Goal: Task Accomplishment & Management: Complete application form

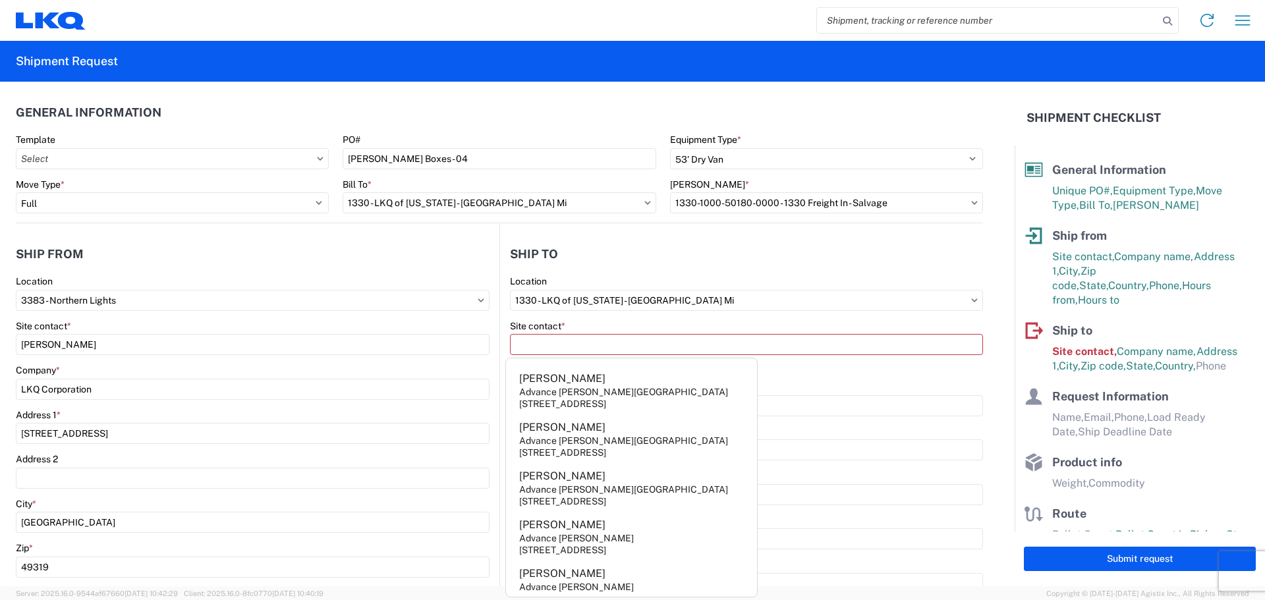
select select "STDV"
select select "FULL"
select select "MI"
select select "US"
select select "MI"
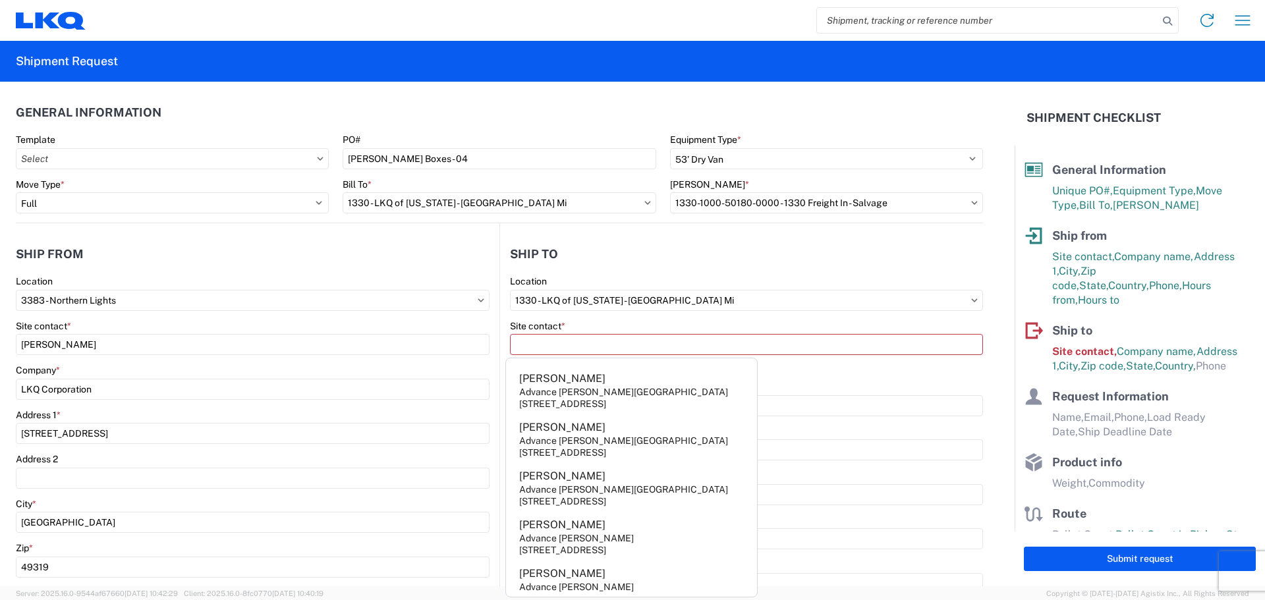
select select "US"
select select "LBS"
click at [592, 343] on input "Site contact *" at bounding box center [746, 344] width 473 height 21
type input "[PERSON_NAME]"
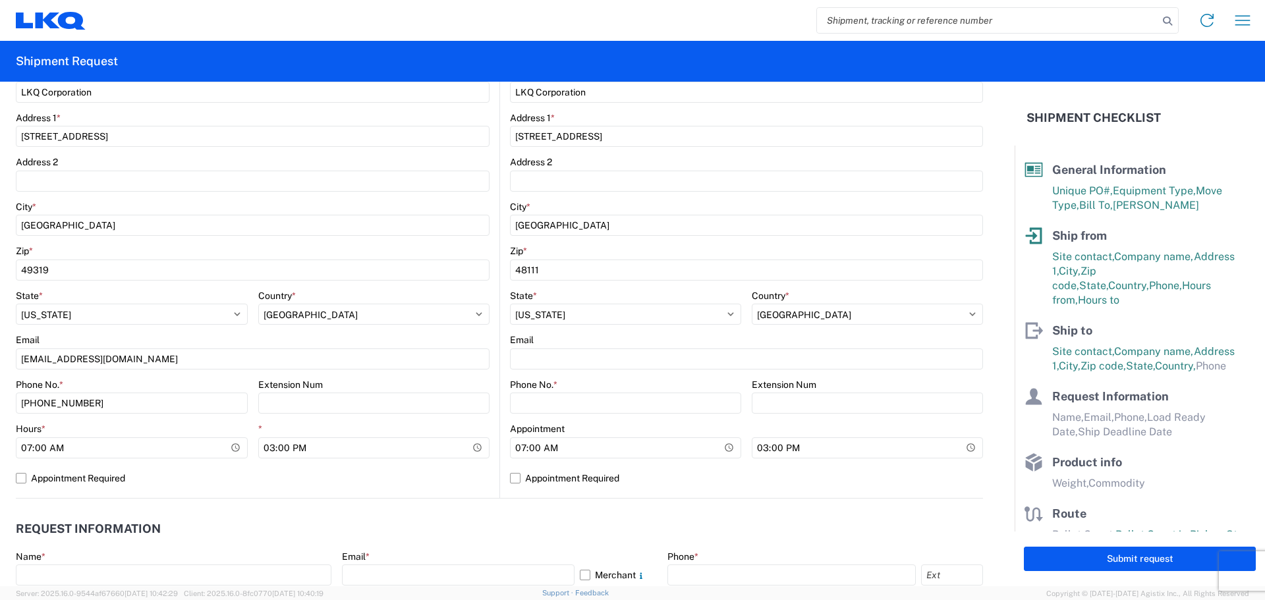
scroll to position [329, 0]
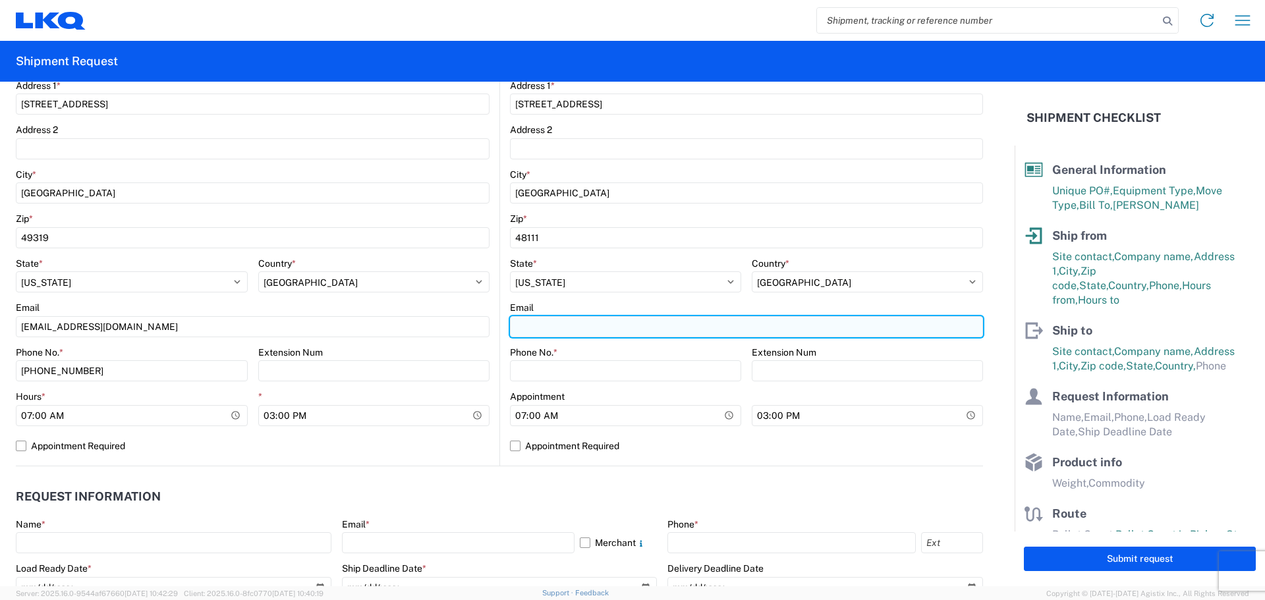
click at [575, 337] on input "Email" at bounding box center [746, 326] width 473 height 21
type input "[EMAIL_ADDRESS][DOMAIN_NAME]"
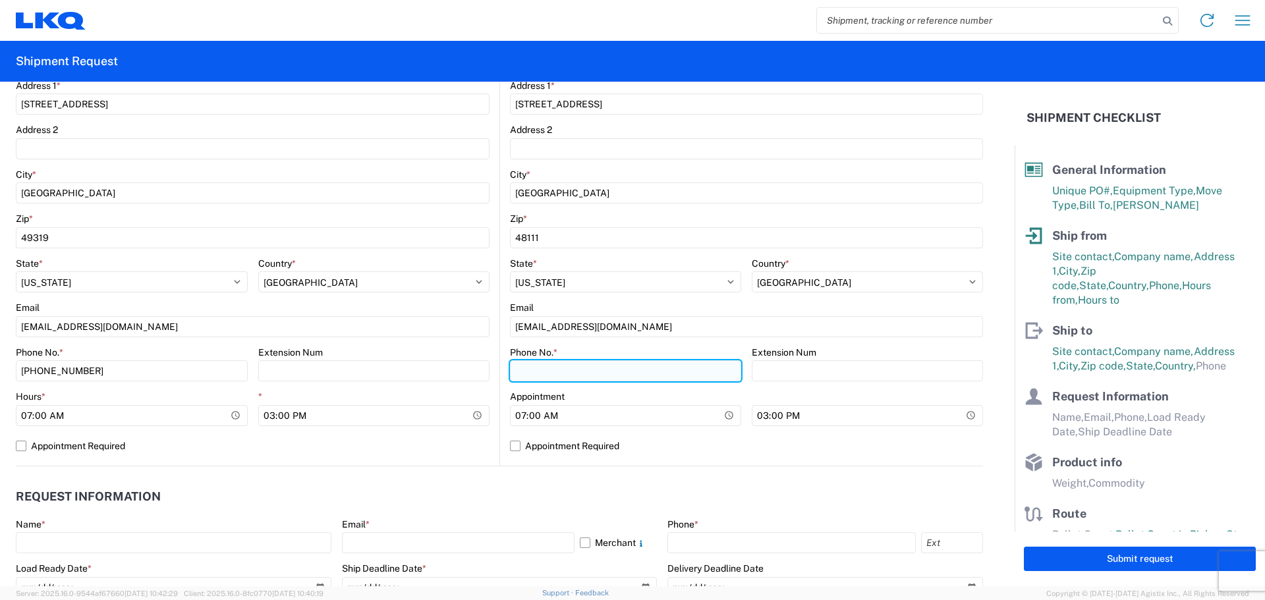
click at [573, 368] on input "Phone No. *" at bounding box center [625, 370] width 231 height 21
type input "[PHONE_NUMBER]"
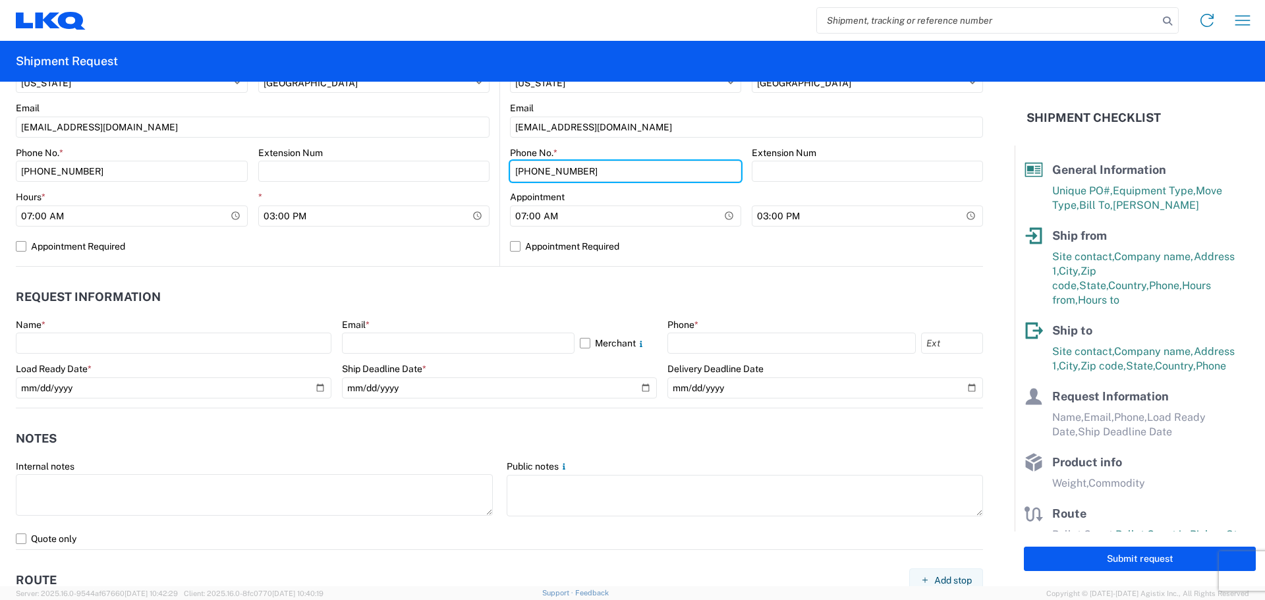
scroll to position [593, 0]
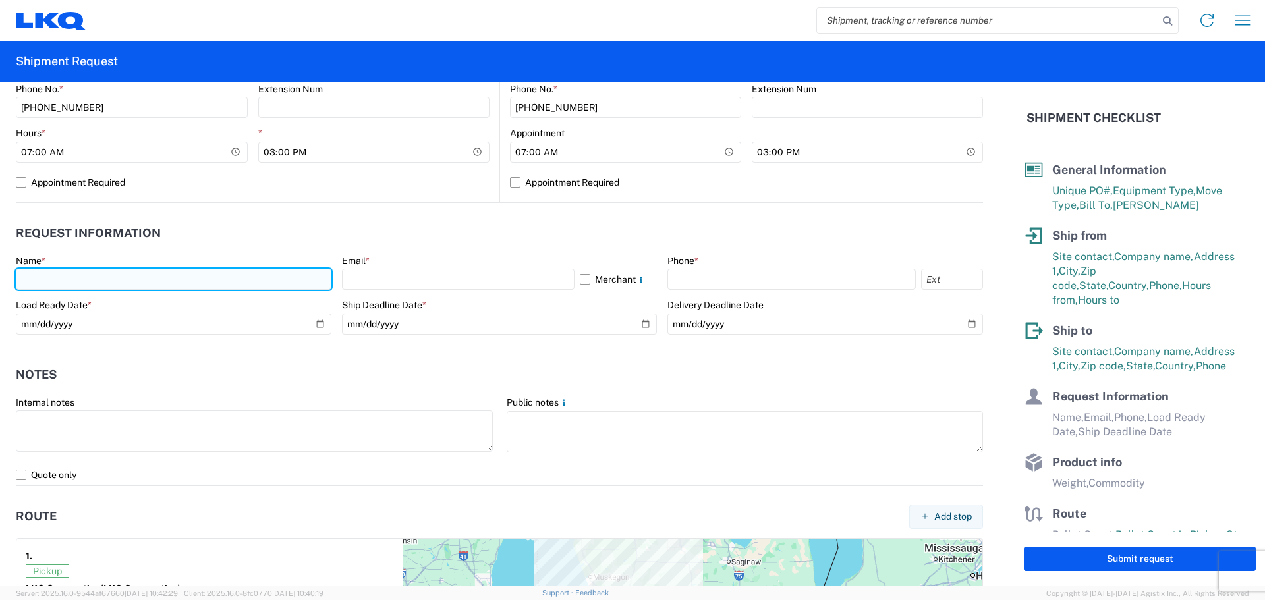
click at [149, 281] on input "text" at bounding box center [174, 279] width 316 height 21
type input "[PERSON_NAME]"
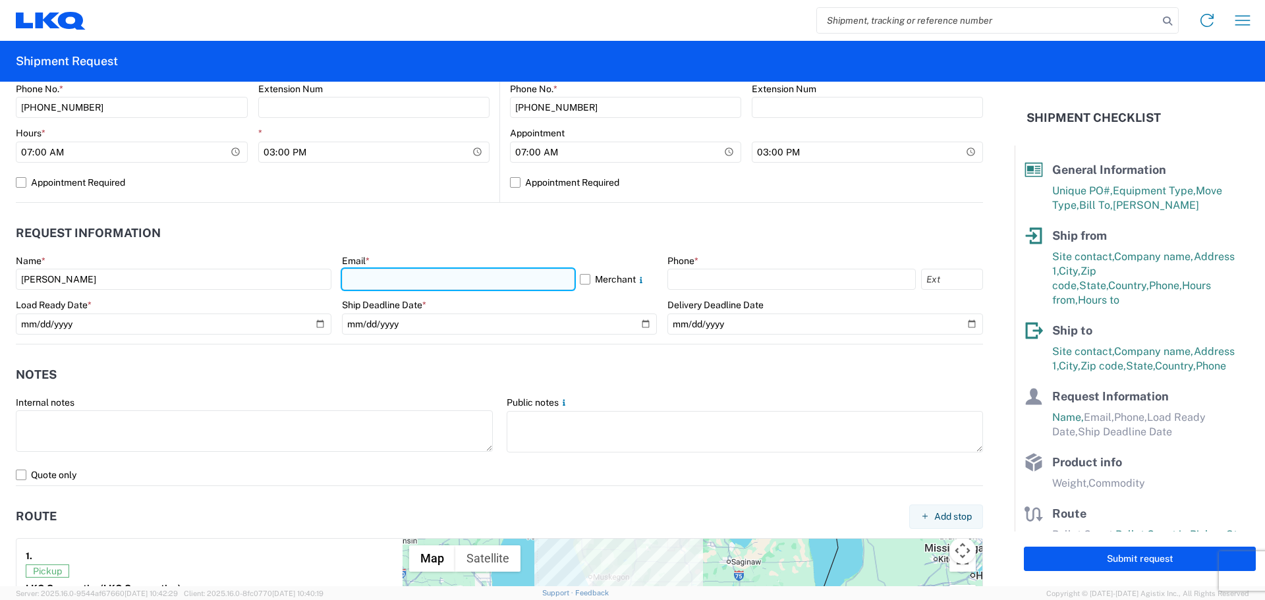
click at [372, 283] on input "text" at bounding box center [458, 279] width 233 height 21
type input "[EMAIL_ADDRESS][DOMAIN_NAME]"
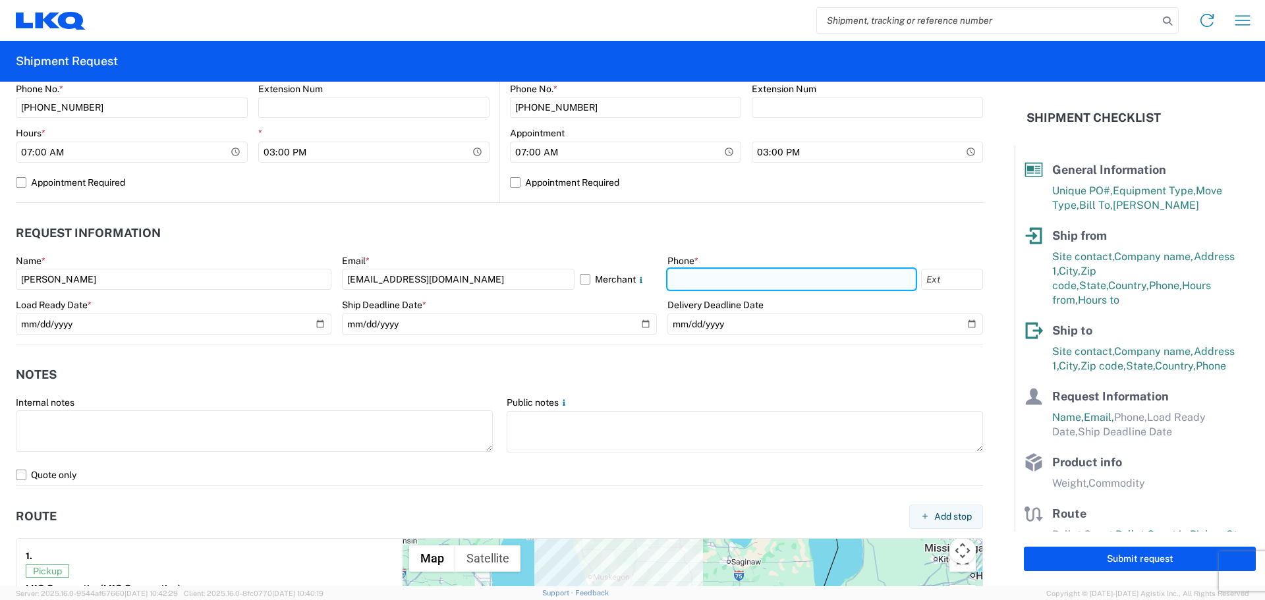
click at [685, 281] on input "text" at bounding box center [792, 279] width 248 height 21
type input "[PHONE_NUMBER]"
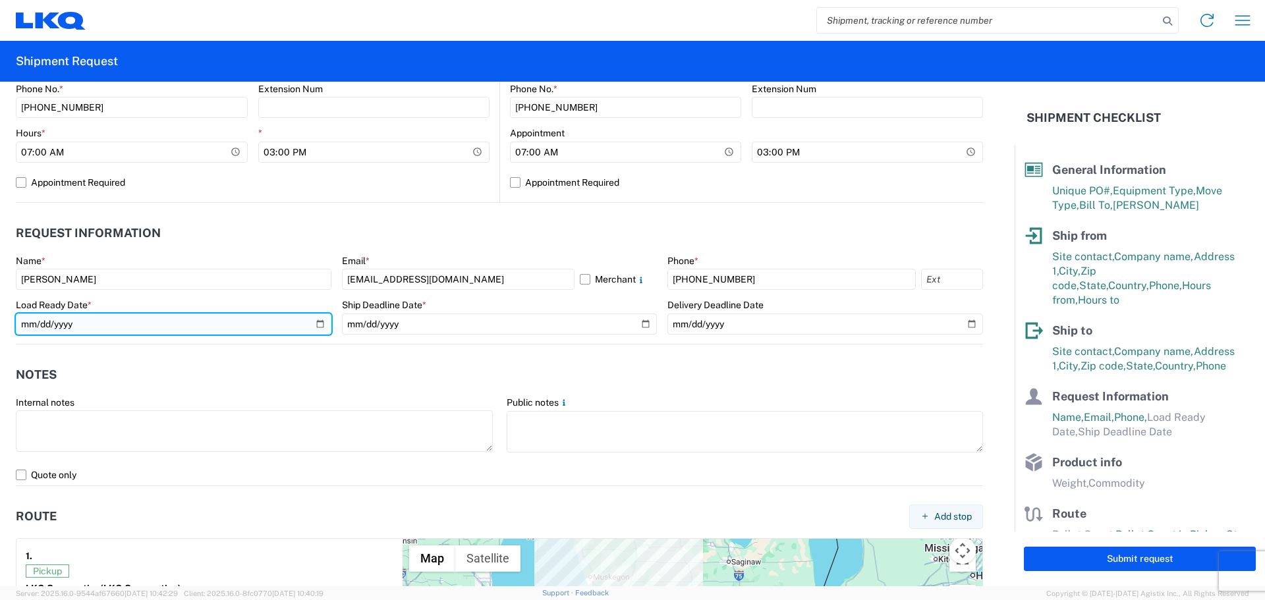
click at [250, 323] on input "date" at bounding box center [174, 324] width 316 height 21
click at [311, 326] on input "date" at bounding box center [174, 324] width 316 height 21
type input "[DATE]"
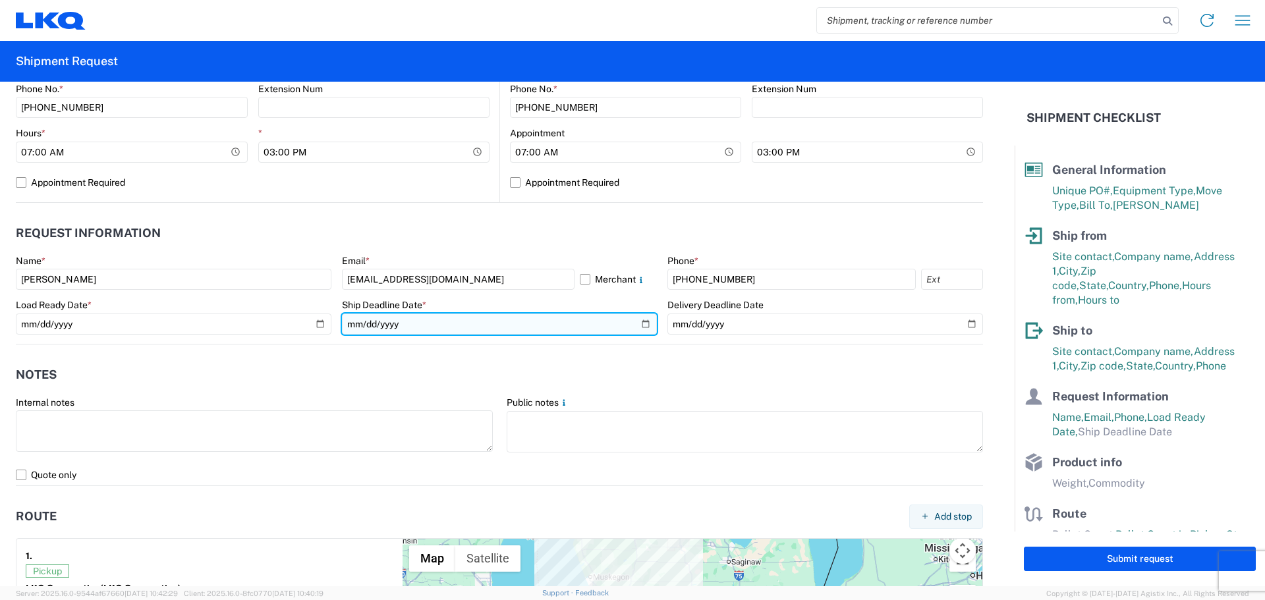
click at [422, 324] on input "date" at bounding box center [500, 324] width 316 height 21
click at [637, 327] on input "date" at bounding box center [500, 324] width 316 height 21
type input "[DATE]"
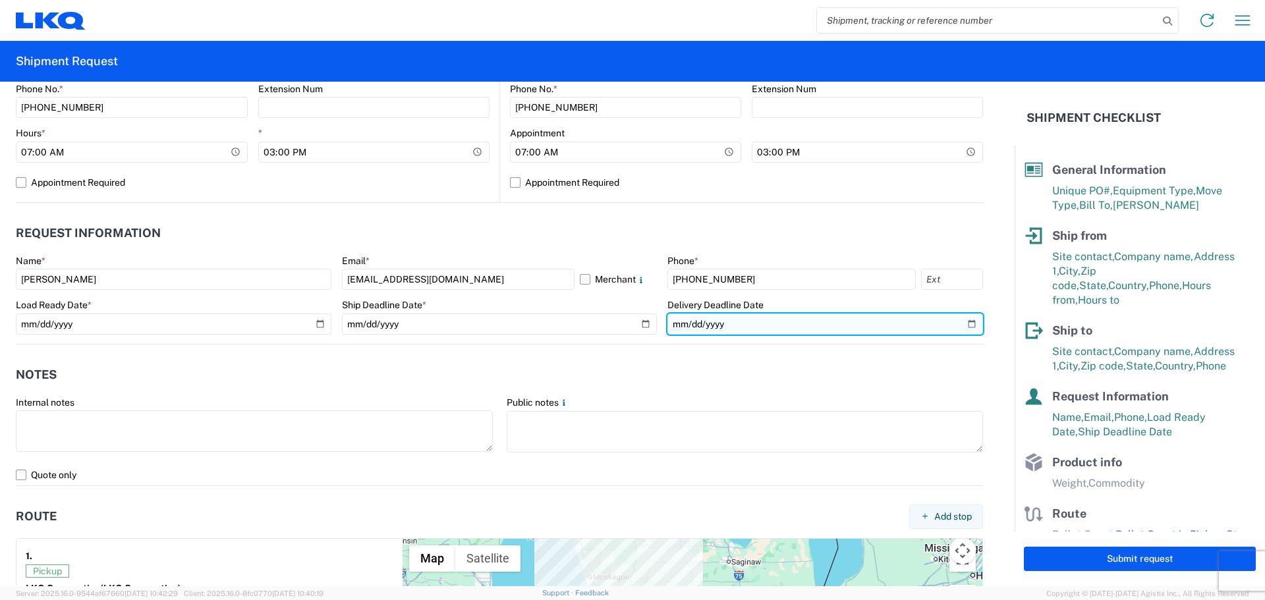
click at [787, 324] on input "date" at bounding box center [826, 324] width 316 height 21
click at [965, 326] on input "date" at bounding box center [826, 324] width 316 height 21
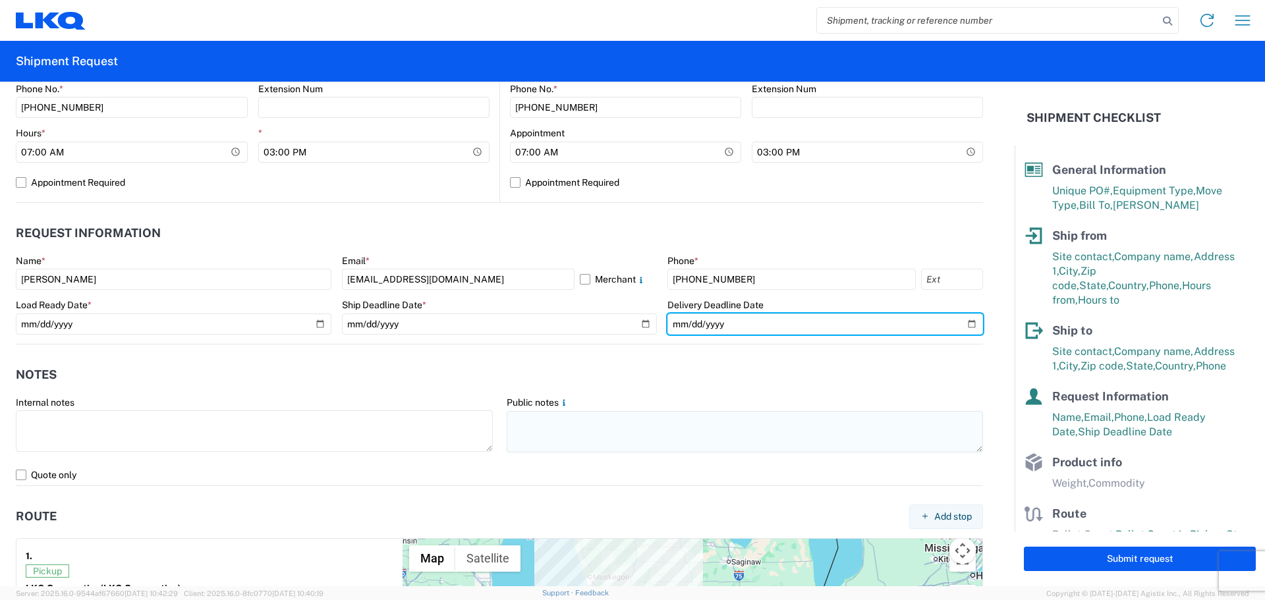
type input "[DATE]"
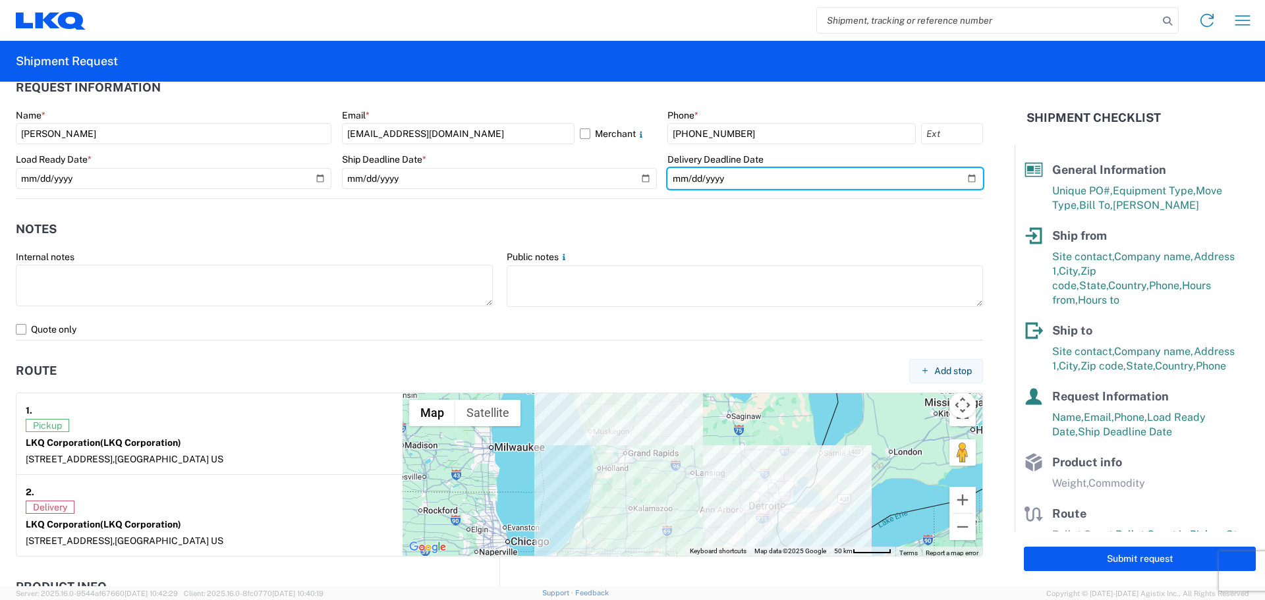
scroll to position [791, 0]
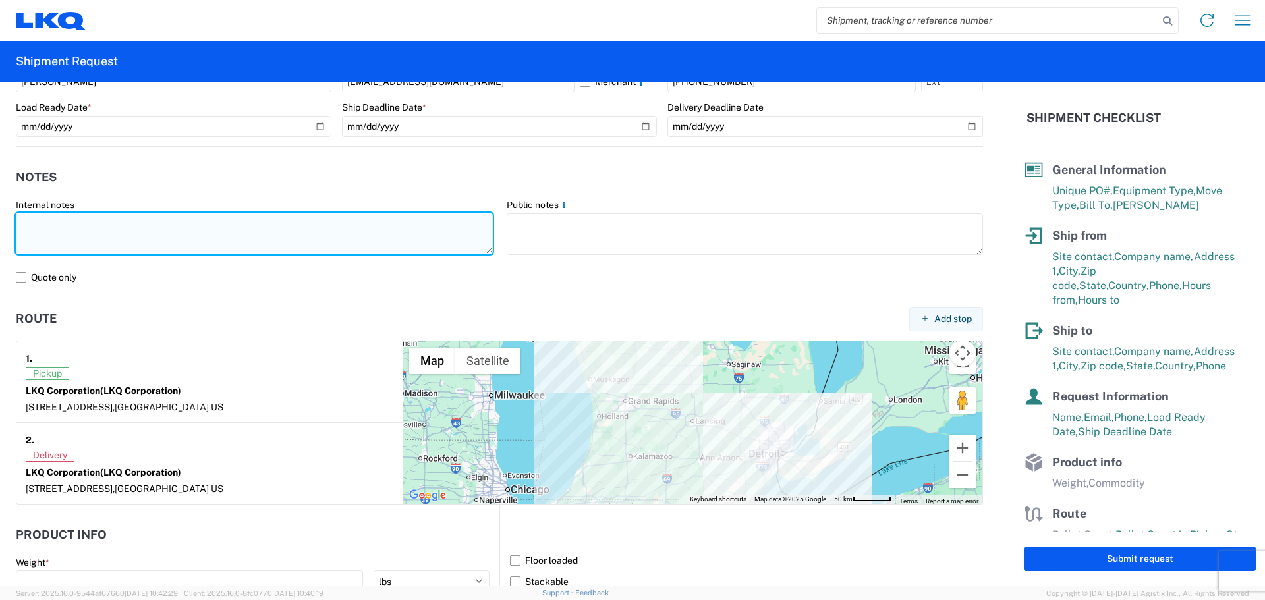
click at [447, 226] on textarea at bounding box center [254, 234] width 477 height 42
click at [251, 226] on textarea at bounding box center [254, 234] width 477 height 42
paste textarea "Dock Hours: Mon – Thur 7am – 3pm [DATE] 8am – 10:30am"
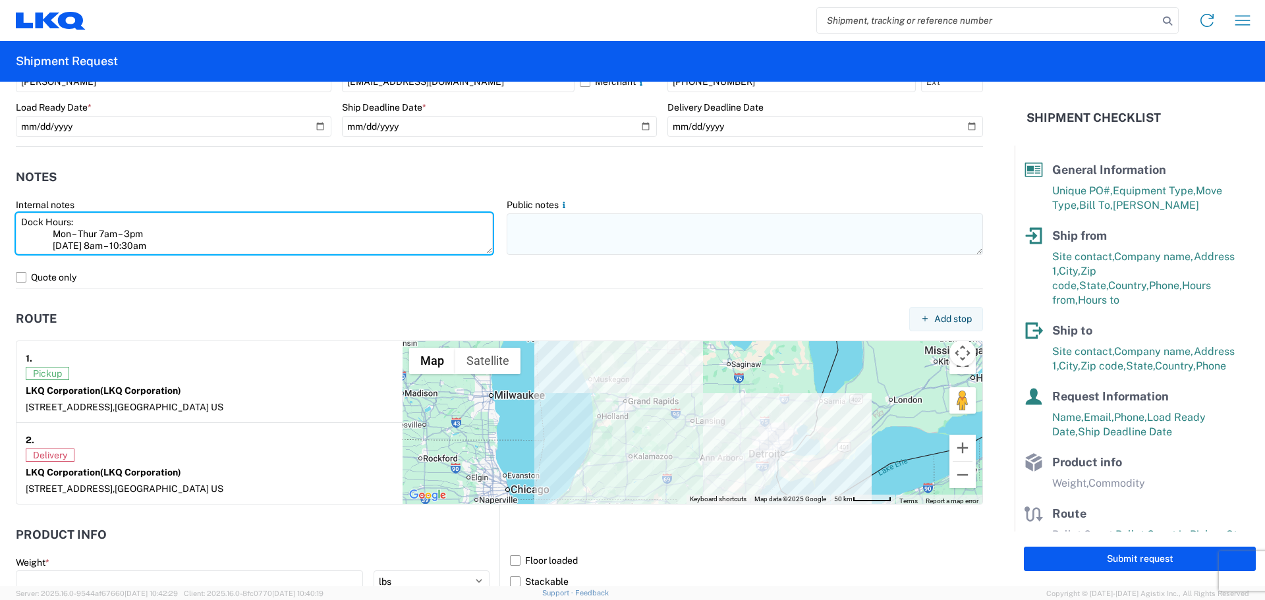
type textarea "Dock Hours: Mon – Thur 7am – 3pm [DATE] 8am – 10:30am"
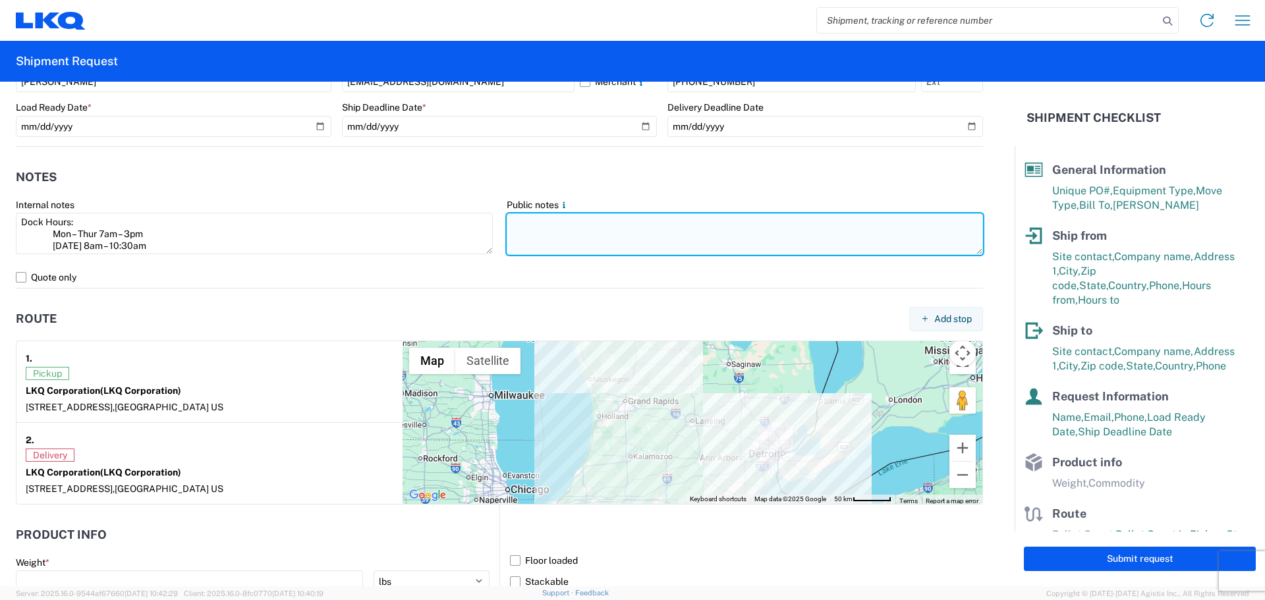
click at [569, 226] on textarea at bounding box center [745, 234] width 477 height 42
paste textarea "Dock Hours: Mon – Thur 7am – 3pm [DATE] 8am – 10:30am"
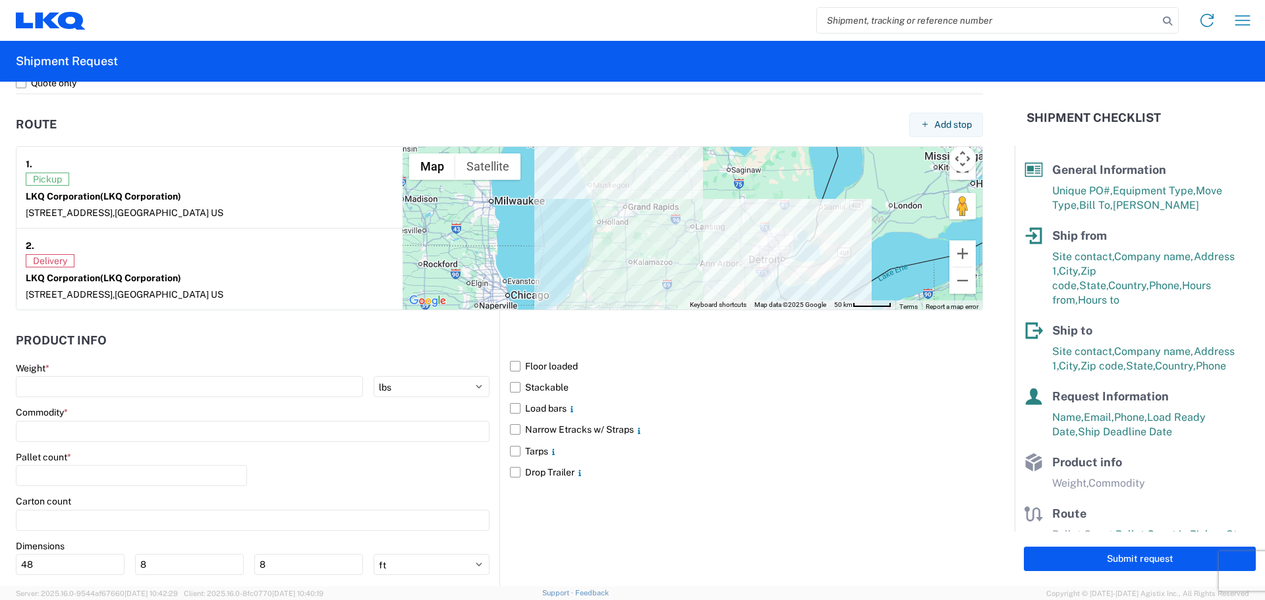
scroll to position [988, 0]
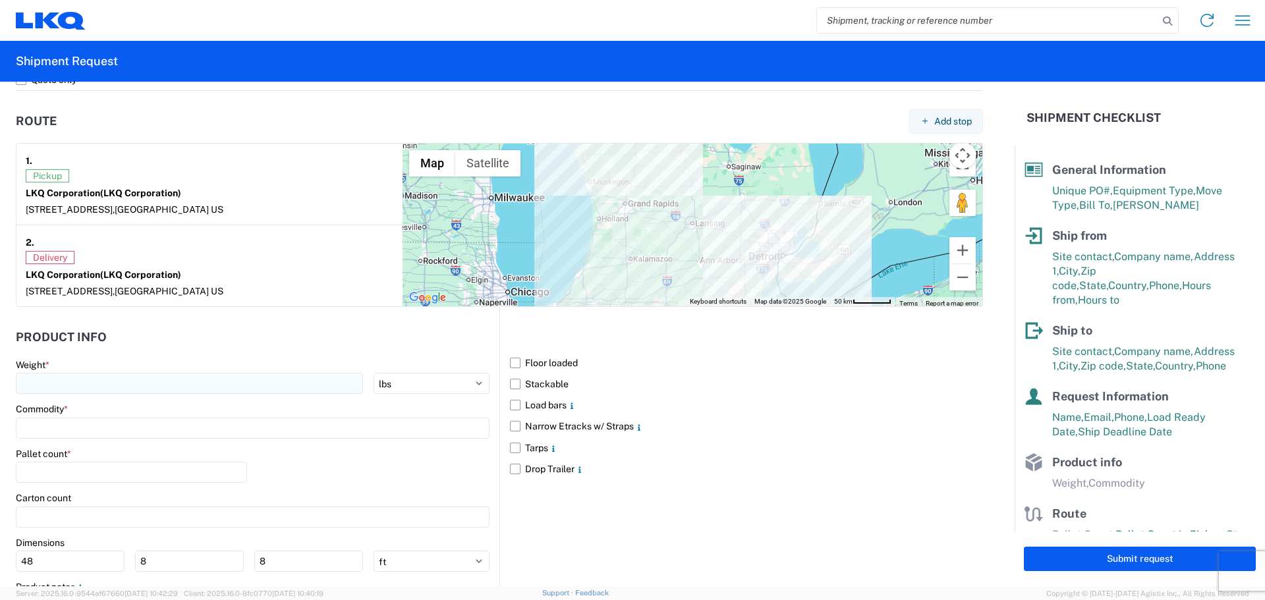
type textarea "Dock Hours: Mon – Thur 7am – 3pm [DATE] 8am – 10:30am"
click at [128, 387] on input "number" at bounding box center [189, 383] width 347 height 21
type input "30000"
click at [106, 426] on input at bounding box center [253, 428] width 474 height 21
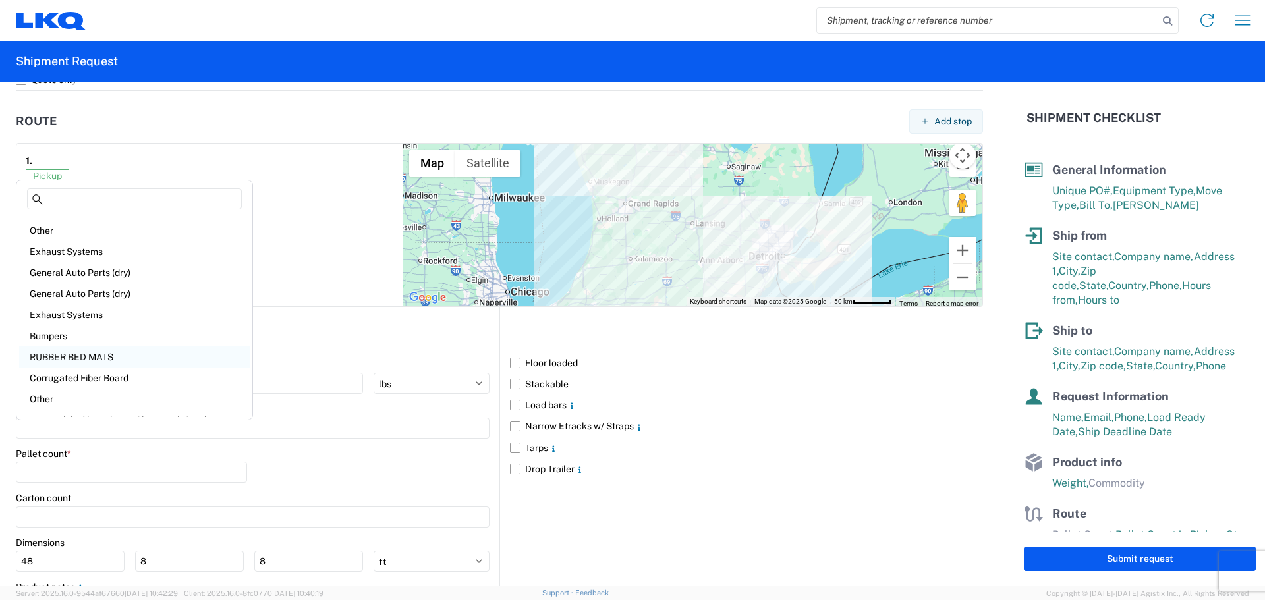
scroll to position [132, 0]
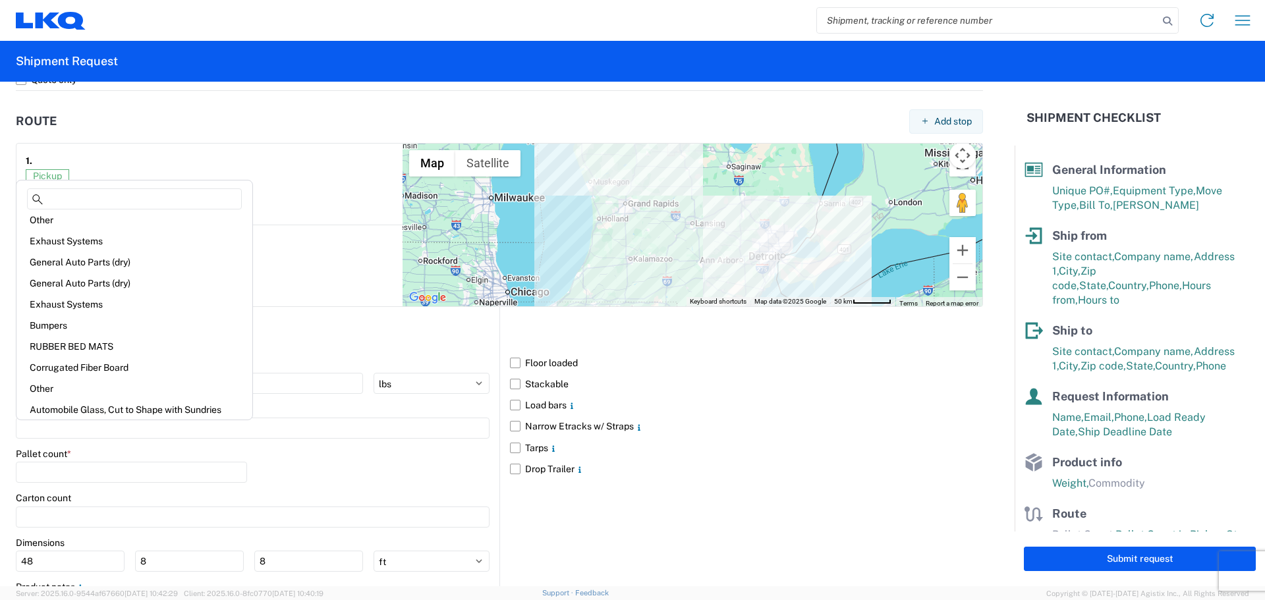
click at [109, 369] on div "Corrugated Fiber Board" at bounding box center [134, 367] width 231 height 21
type input "Corrugated Fiber Board"
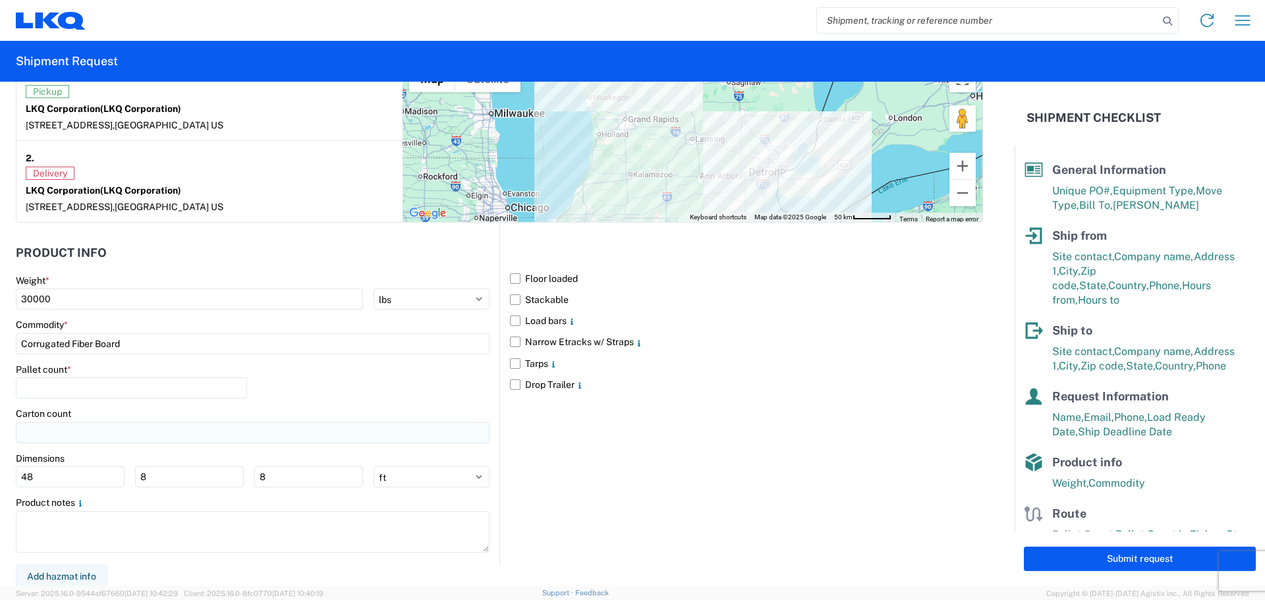
scroll to position [1075, 0]
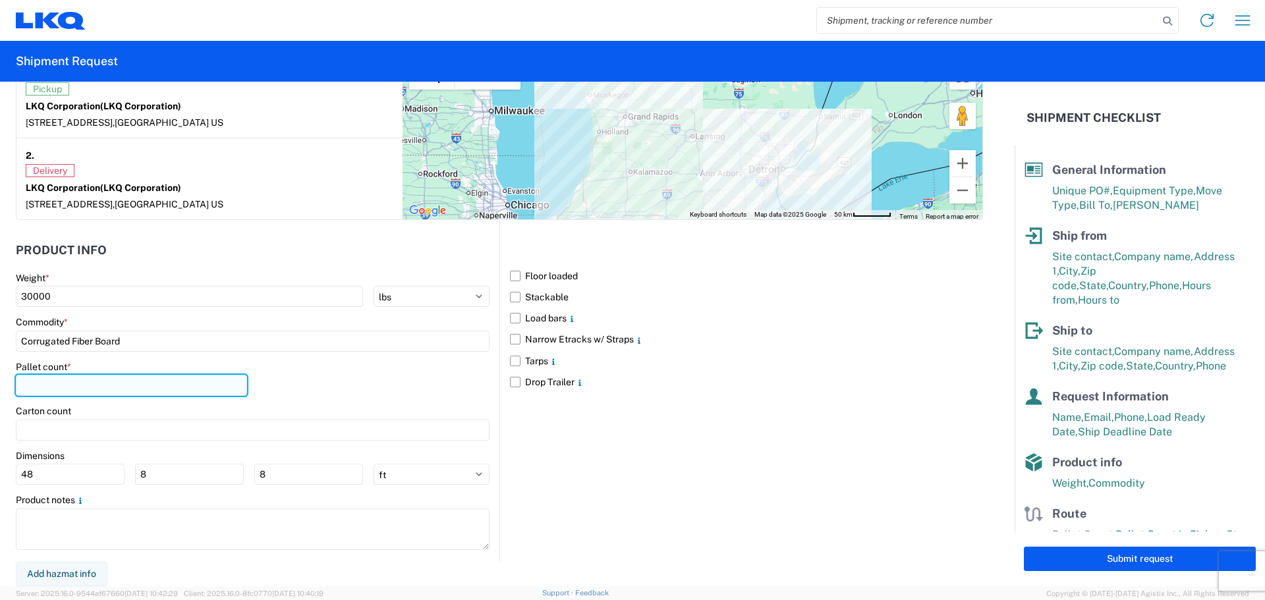
click at [100, 389] on input "number" at bounding box center [131, 385] width 231 height 21
type input "42"
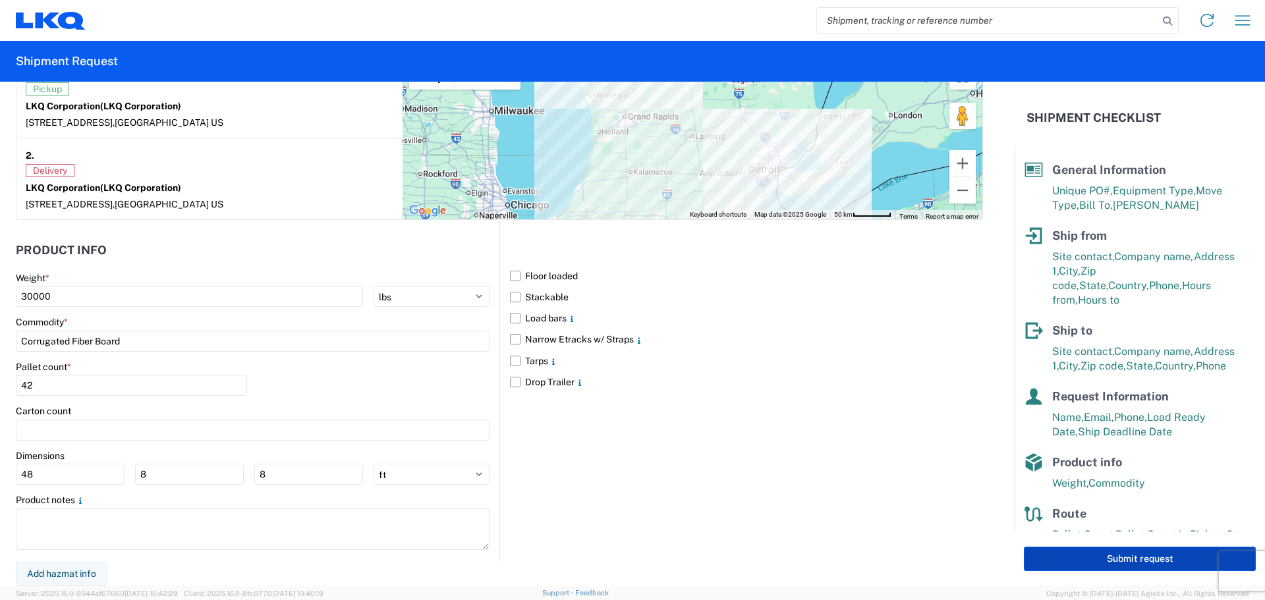
click at [1091, 555] on button "Submit request" at bounding box center [1140, 559] width 232 height 24
select select "US"
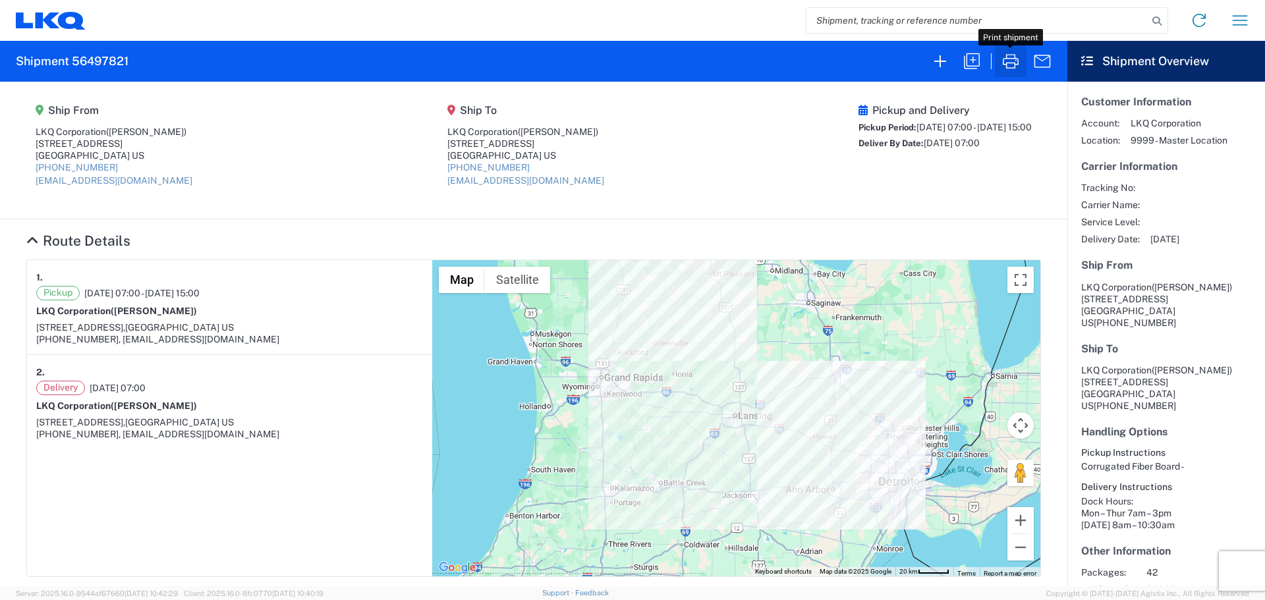
click at [1015, 66] on icon "button" at bounding box center [1011, 61] width 16 height 14
